Goal: Information Seeking & Learning: Learn about a topic

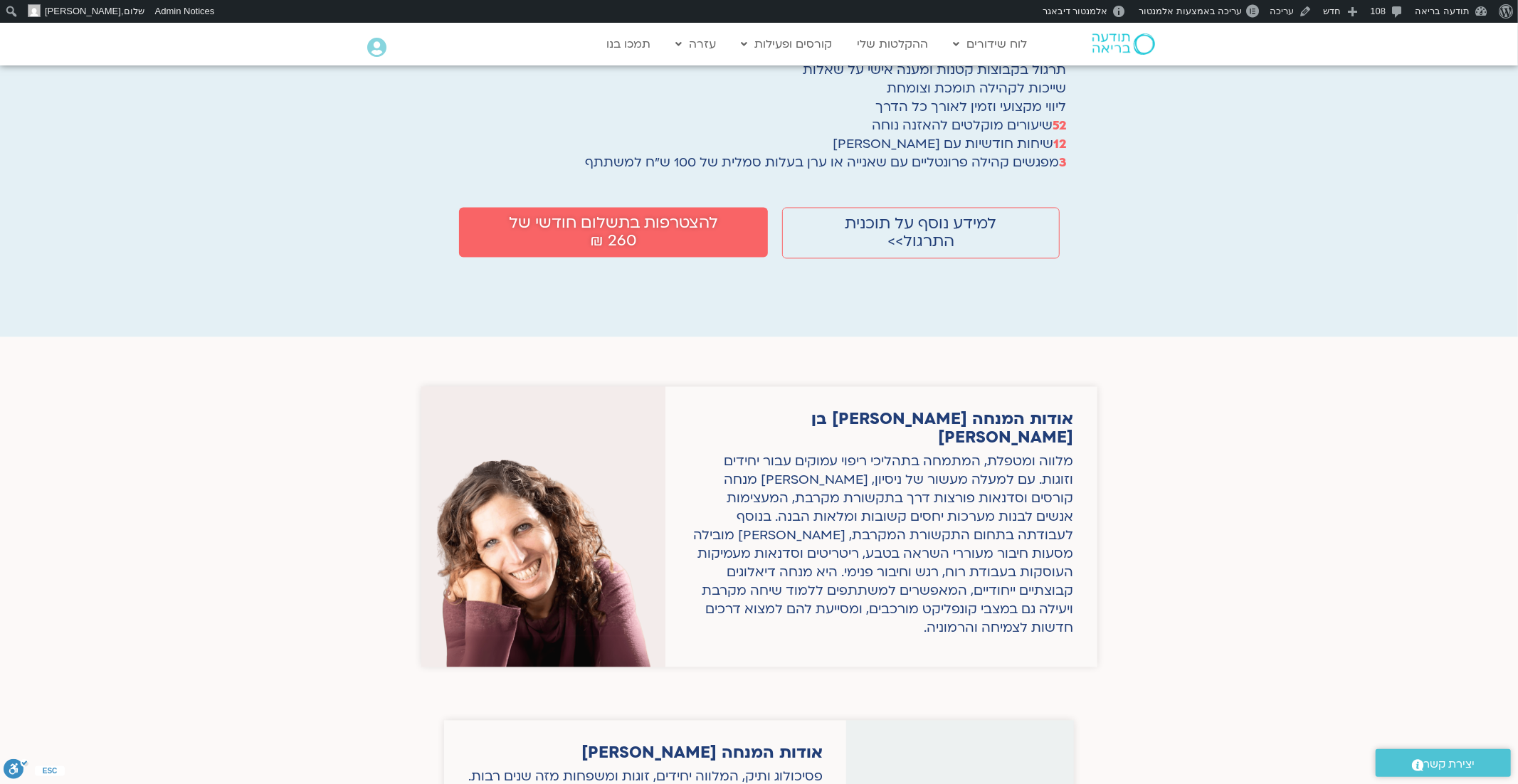
scroll to position [2216, 0]
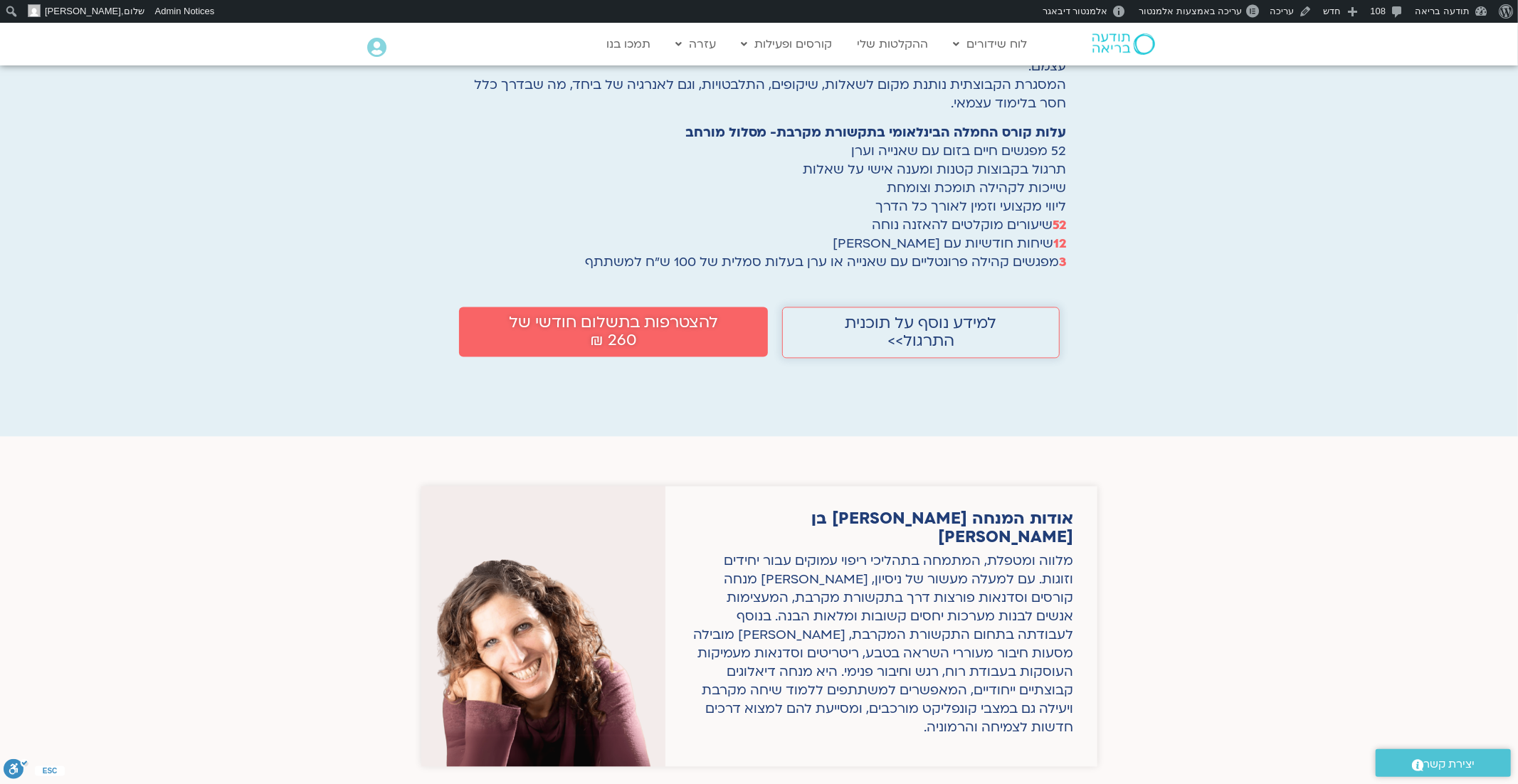
click at [987, 315] on span "למידע נוסף על תוכנית התרגול>>" at bounding box center [920, 333] width 197 height 36
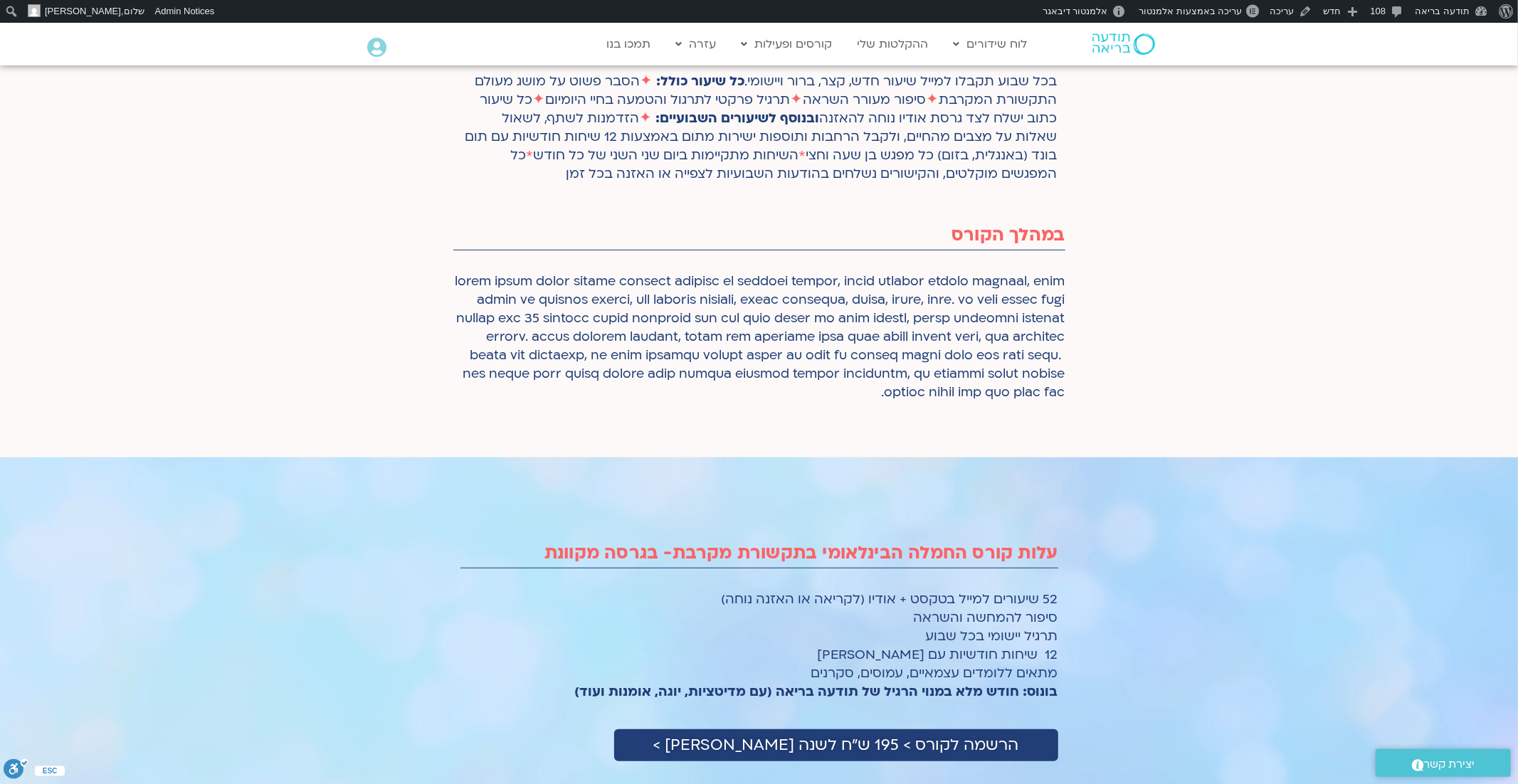
scroll to position [676, 0]
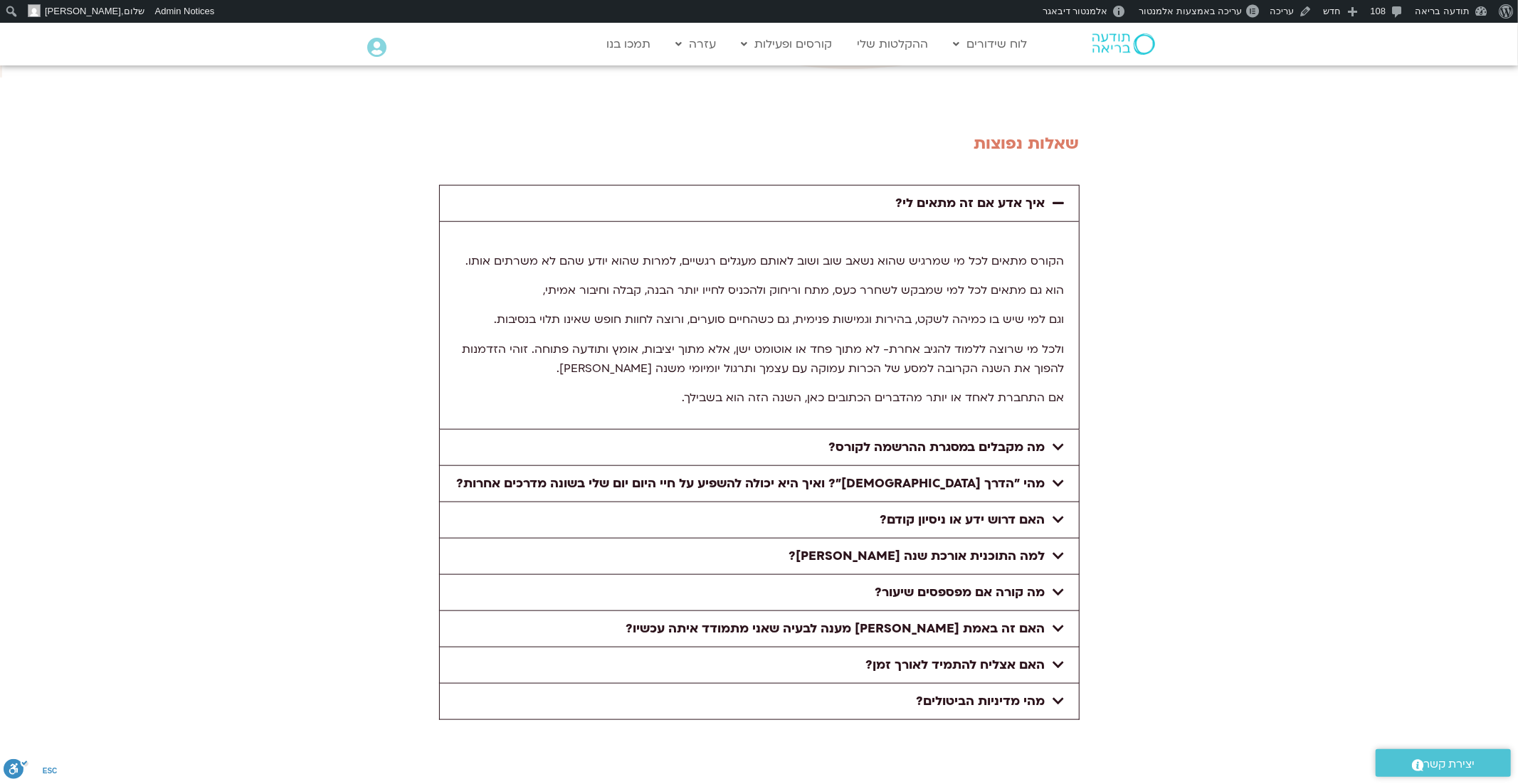
scroll to position [5600, 0]
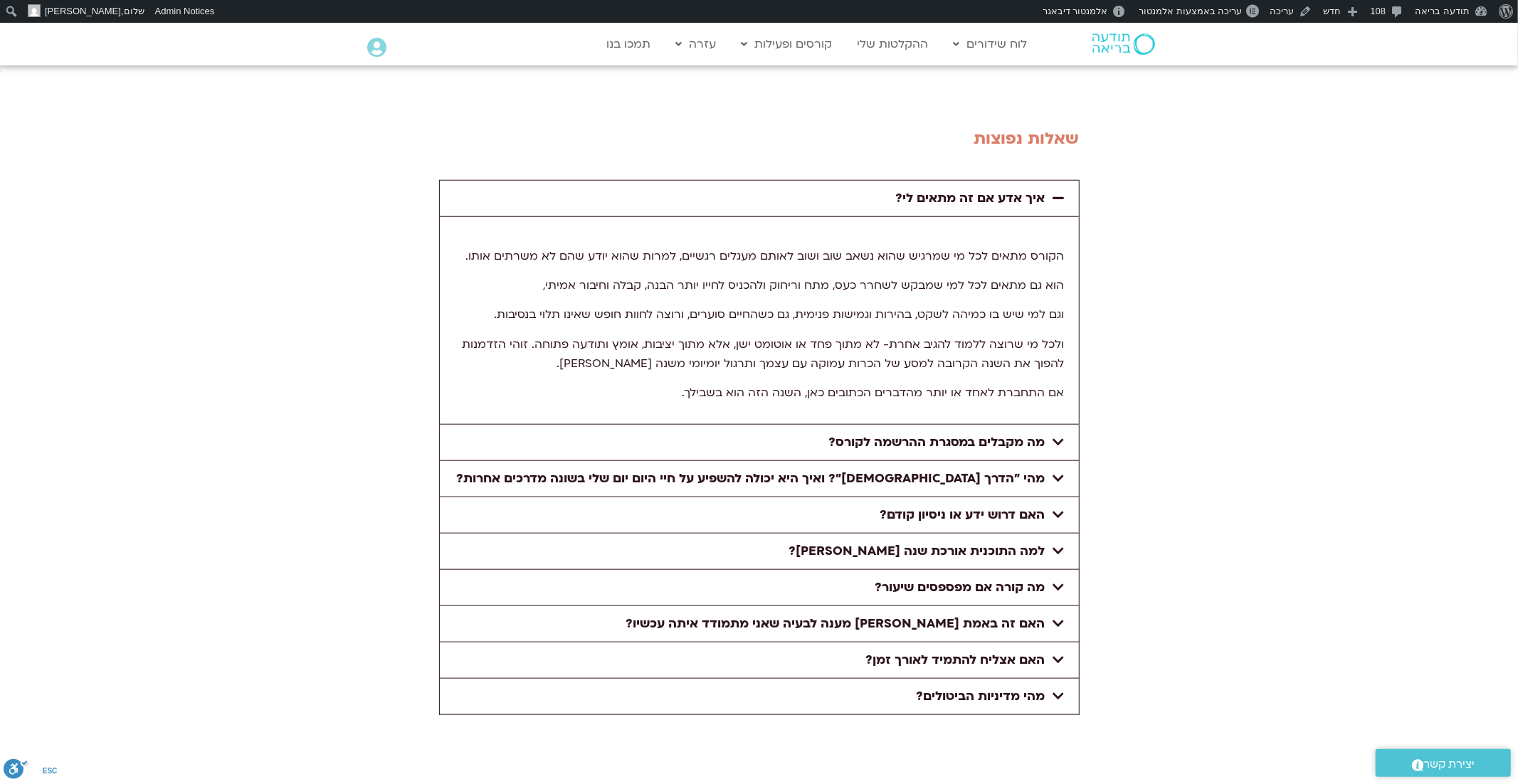
click at [1020, 688] on link "מהי מדיניות הביטולים?" at bounding box center [981, 696] width 129 height 16
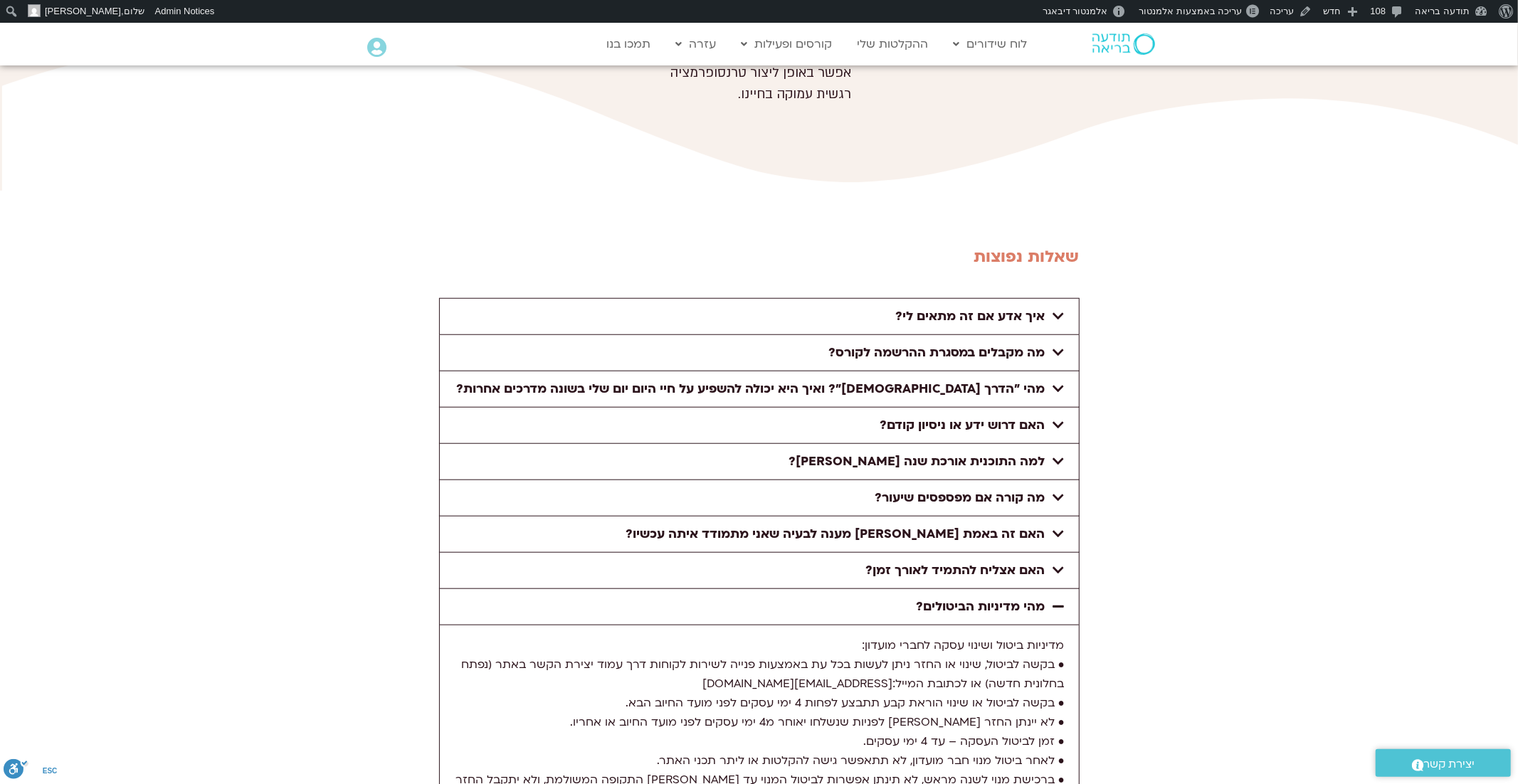
scroll to position [5481, 0]
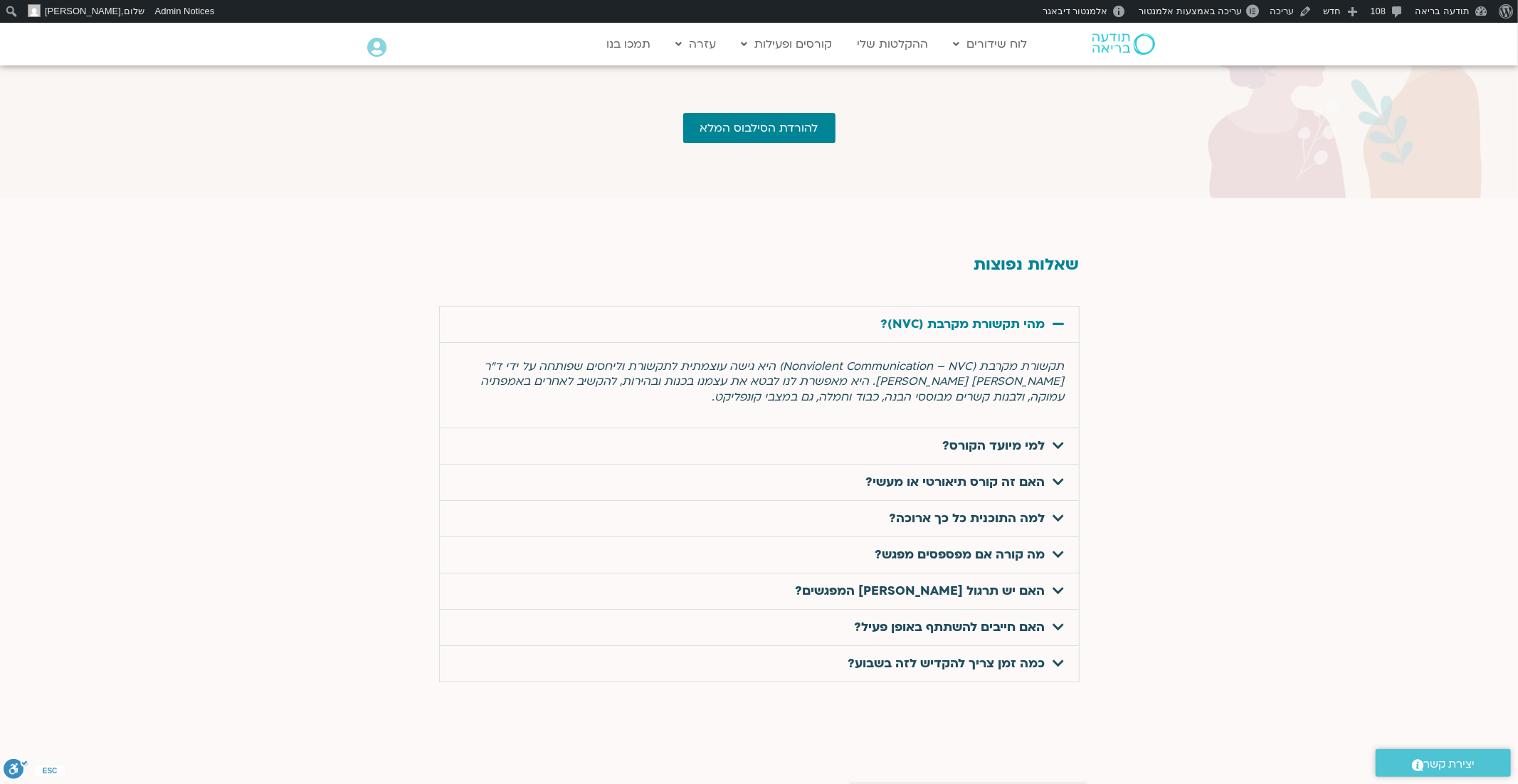
scroll to position [4449, 0]
click at [1062, 439] on icon at bounding box center [1058, 445] width 11 height 13
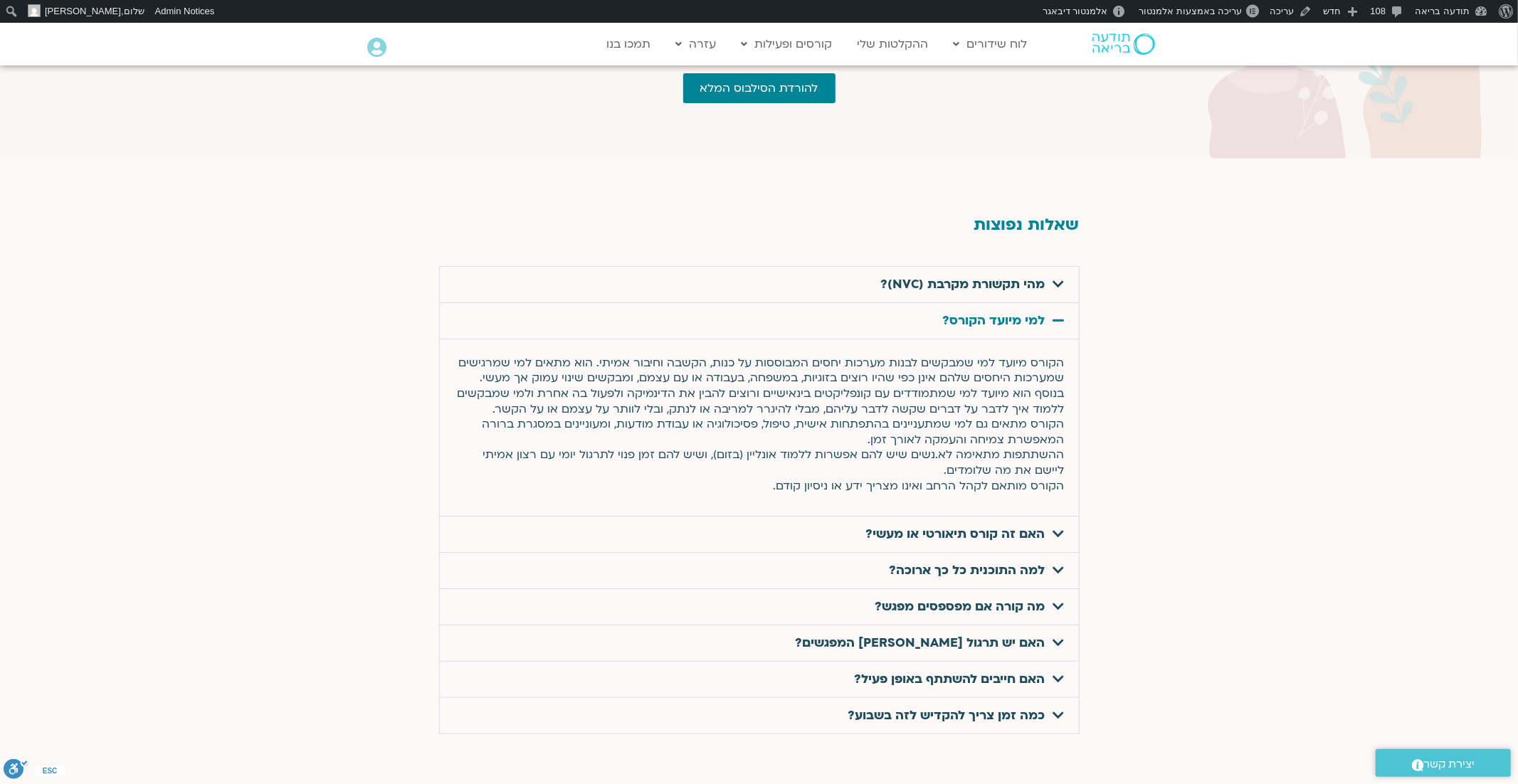
scroll to position [4506, 0]
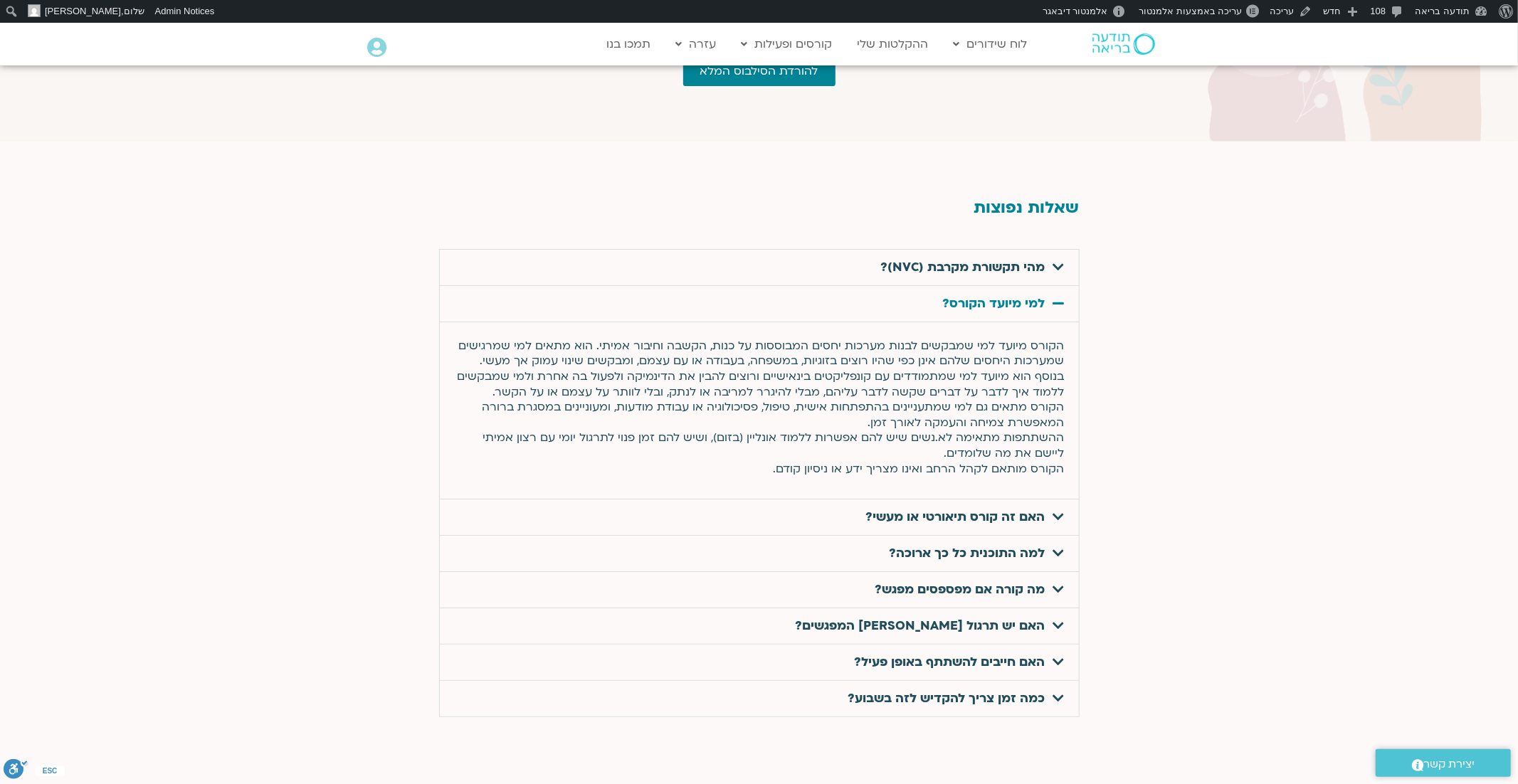
click at [1062, 510] on icon at bounding box center [1058, 516] width 11 height 13
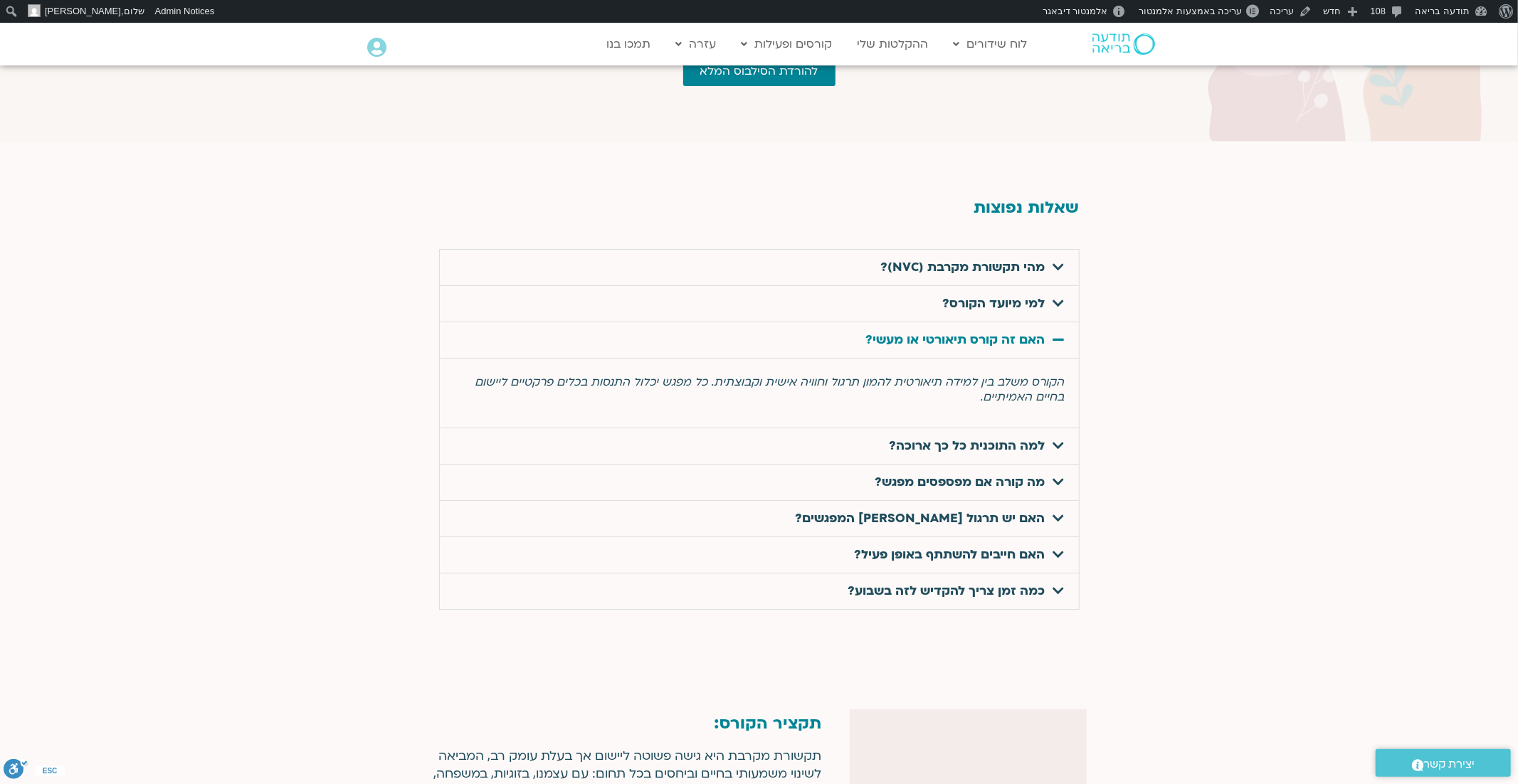
click at [1058, 439] on icon at bounding box center [1058, 445] width 11 height 13
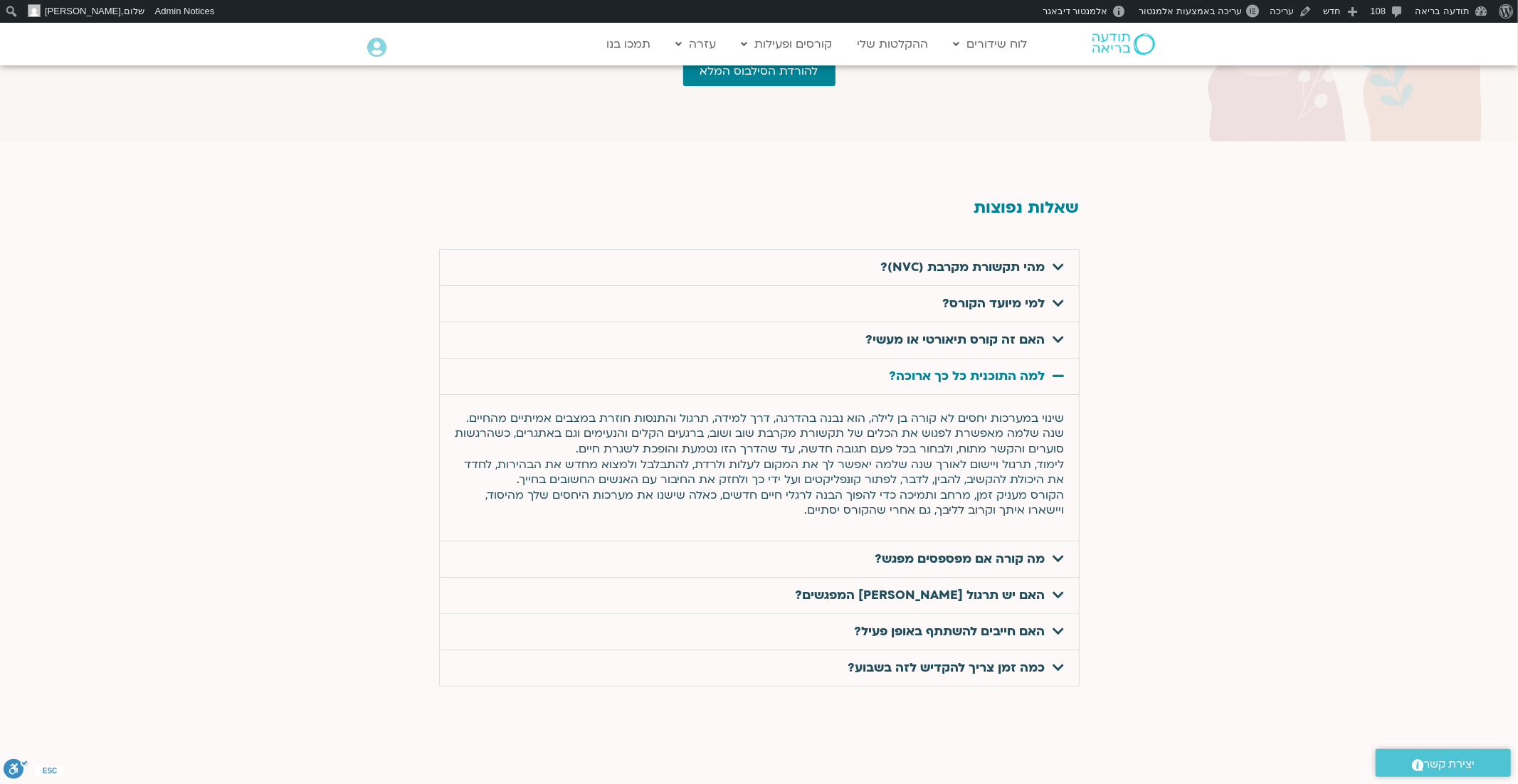
click at [1059, 369] on icon at bounding box center [1058, 375] width 11 height 13
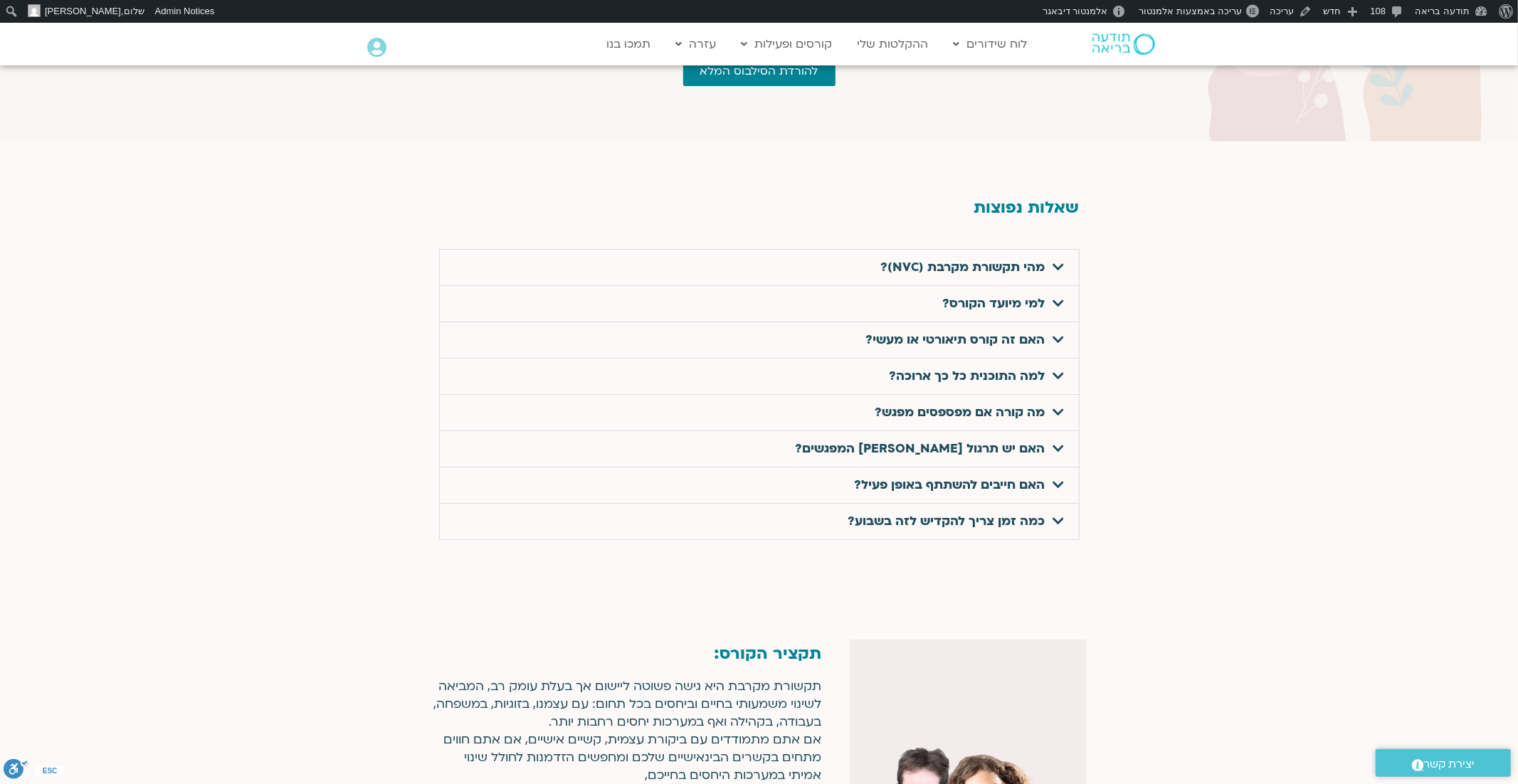
click at [1058, 260] on icon at bounding box center [1058, 266] width 11 height 13
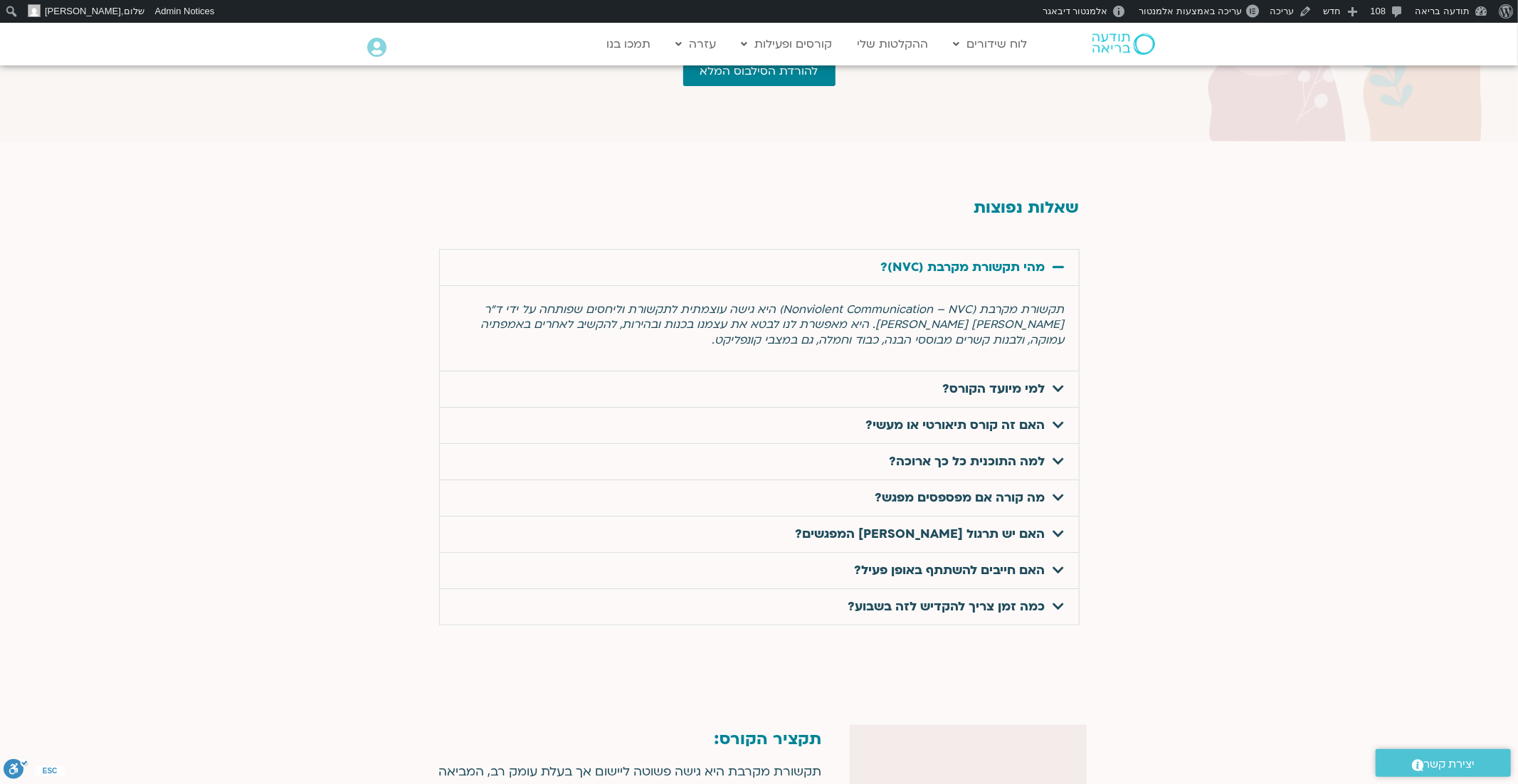
click at [1055, 382] on icon at bounding box center [1058, 388] width 11 height 13
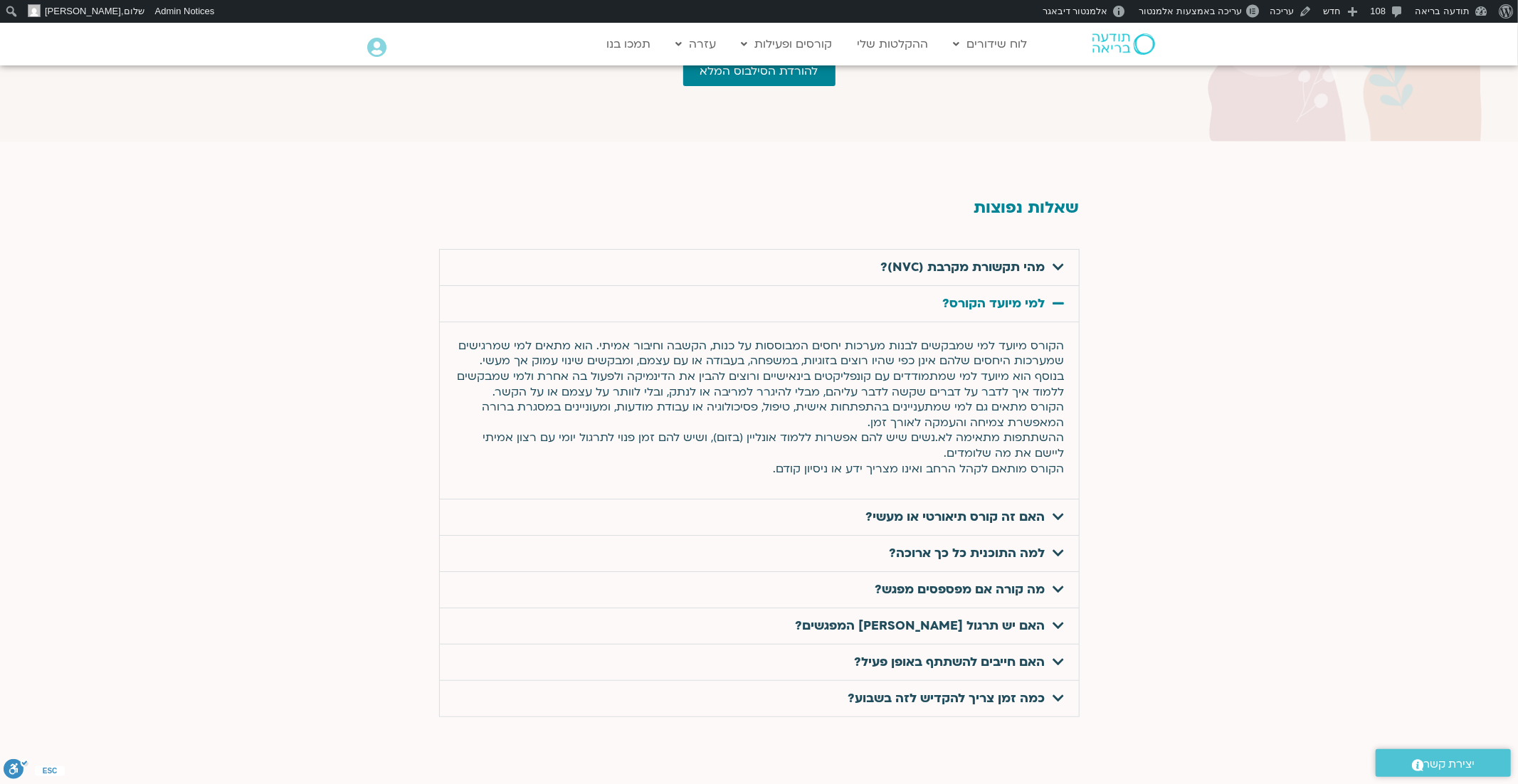
click at [1057, 297] on icon at bounding box center [1058, 303] width 11 height 13
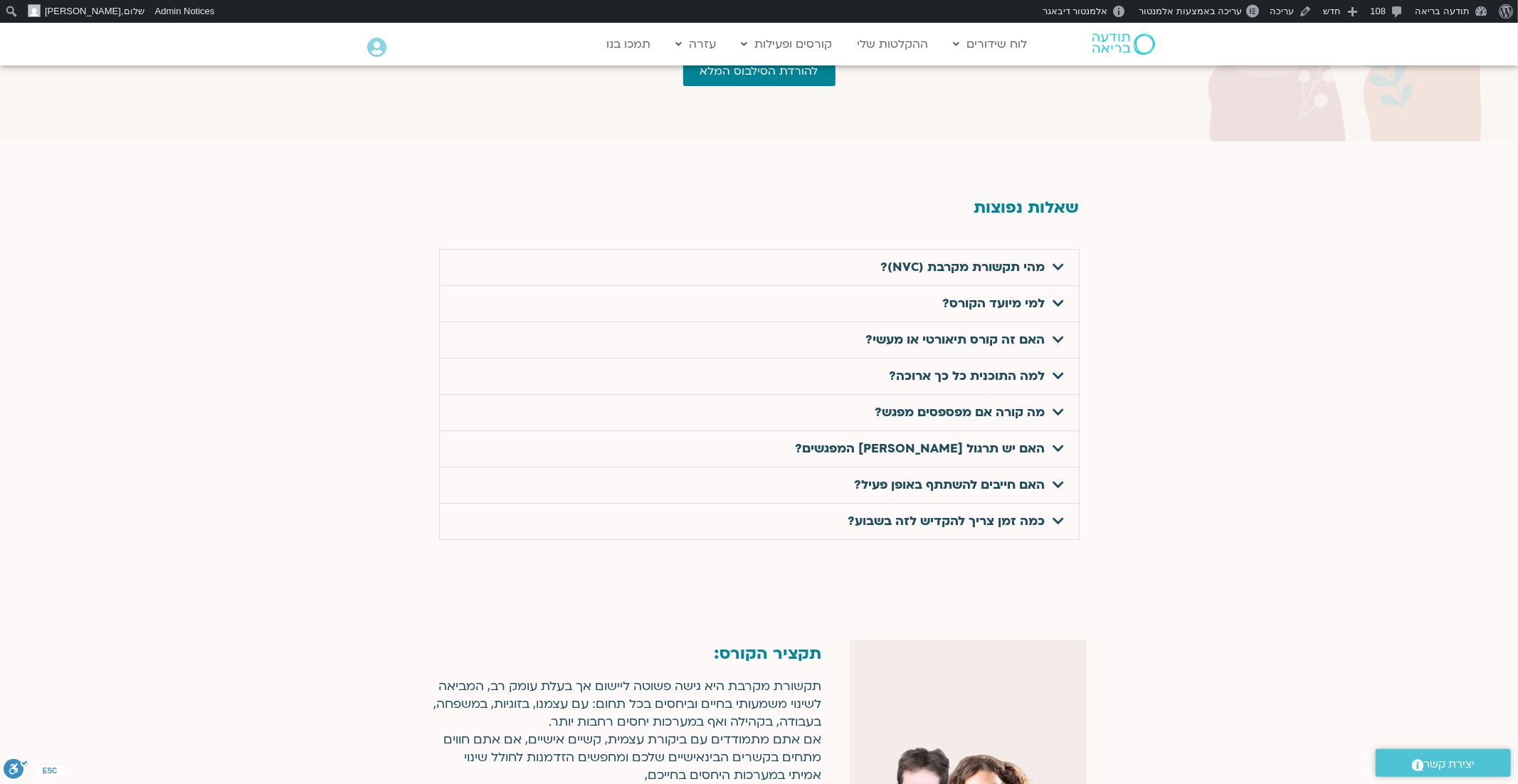
click at [1056, 260] on icon at bounding box center [1058, 266] width 11 height 13
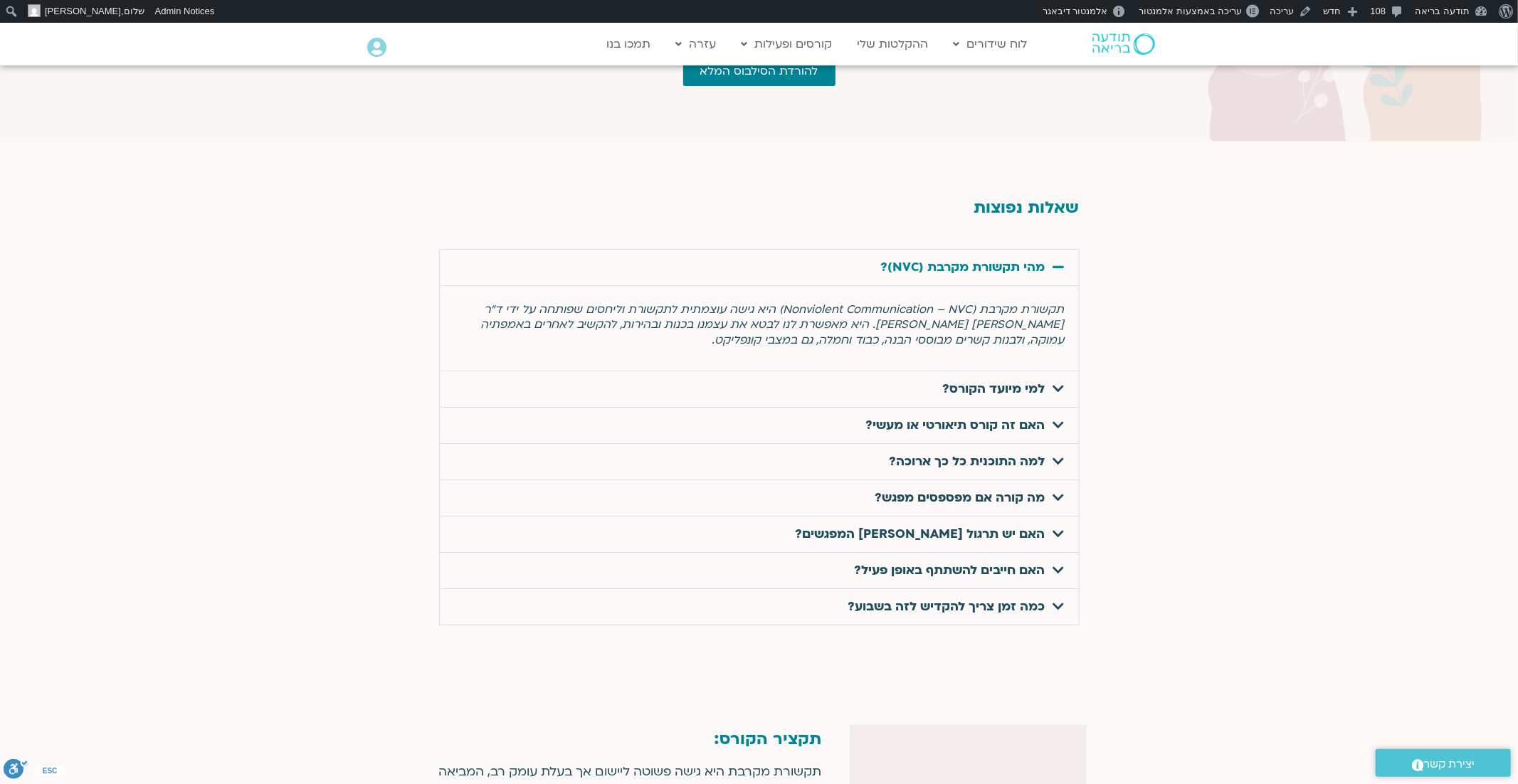
click at [1056, 260] on icon at bounding box center [1058, 266] width 11 height 13
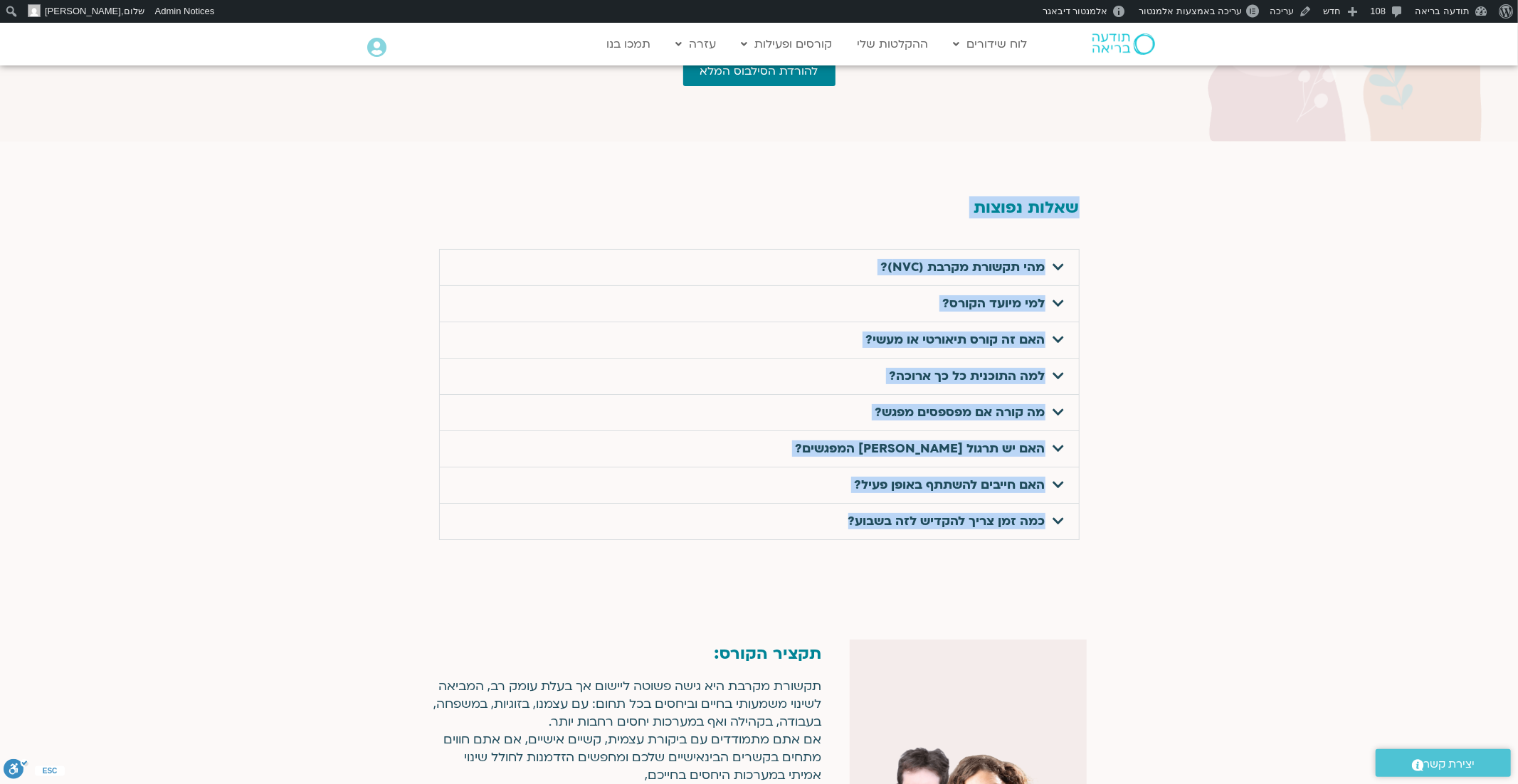
drag, startPoint x: 1137, startPoint y: 179, endPoint x: 737, endPoint y: 518, distance: 524.3
click at [737, 516] on section "שאלות נפוצות מהי תקשורת מקרבת (NVC)? תקשורת מקרבת (Nonviolent Communication – N…" at bounding box center [759, 378] width 1518 height 473
copy section "lorem ipsumd sit ametco adipi (ELI)? seddoe tempo (Incididunt Utlaboreetdol – M…"
click at [1051, 260] on span at bounding box center [1055, 267] width 19 height 14
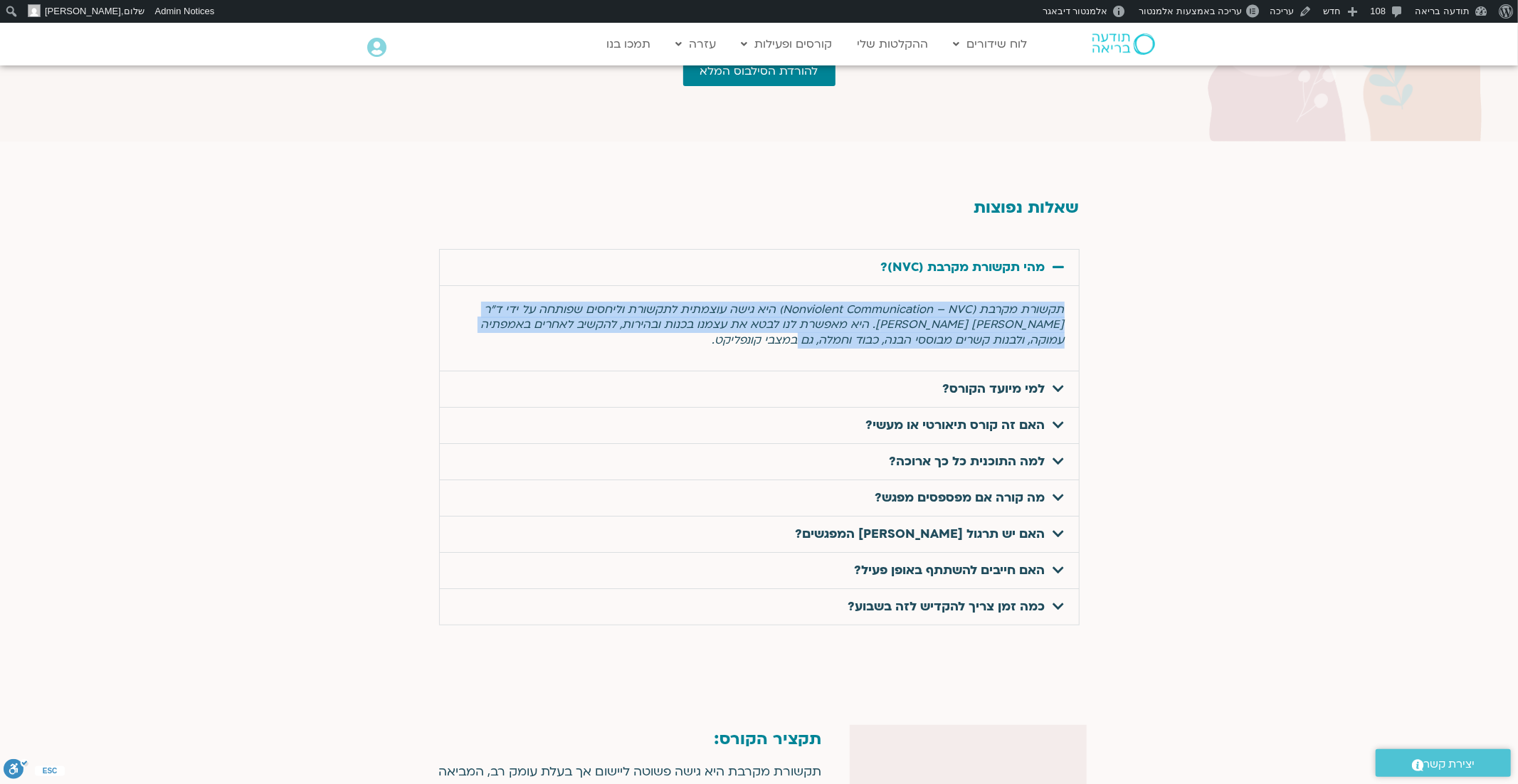
drag, startPoint x: 849, startPoint y: 289, endPoint x: 1070, endPoint y: 257, distance: 223.3
click at [1071, 285] on div "תקשורת מקרבת (Nonviolent Communication – NVC) היא גישה עוצמתית לתקשורת וליחסים …" at bounding box center [759, 327] width 639 height 85
copy span "תקשורת מקרבת (Nonviolent Communication – NVC) היא גישה עוצמתית לתקשורת וליחסים …"
